Goal: Task Accomplishment & Management: Manage account settings

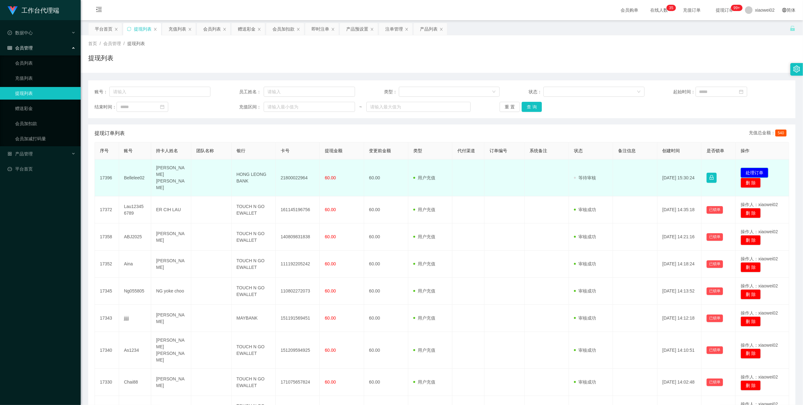
click at [745, 168] on button "处理订单" at bounding box center [754, 173] width 28 height 10
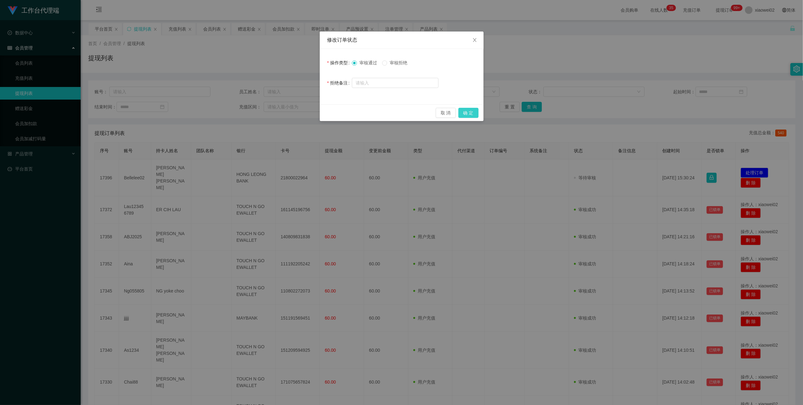
drag, startPoint x: 471, startPoint y: 110, endPoint x: 464, endPoint y: 114, distance: 8.4
click at [471, 110] on button "确 定" at bounding box center [468, 113] width 20 height 10
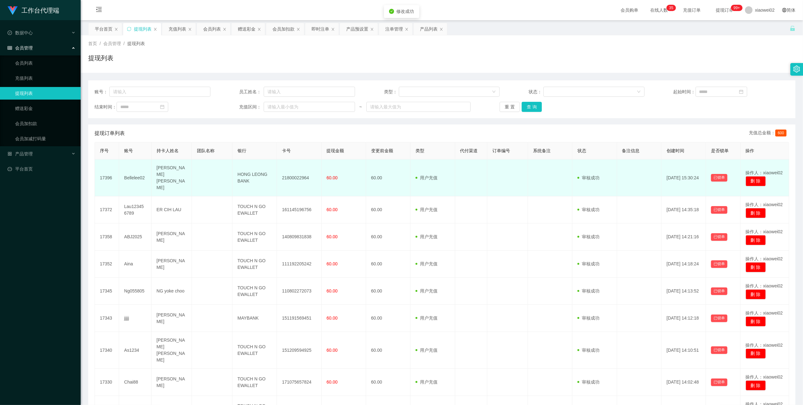
click at [292, 174] on td "21800022964" at bounding box center [299, 177] width 44 height 37
copy td "21800022964"
